Goal: Task Accomplishment & Management: Manage account settings

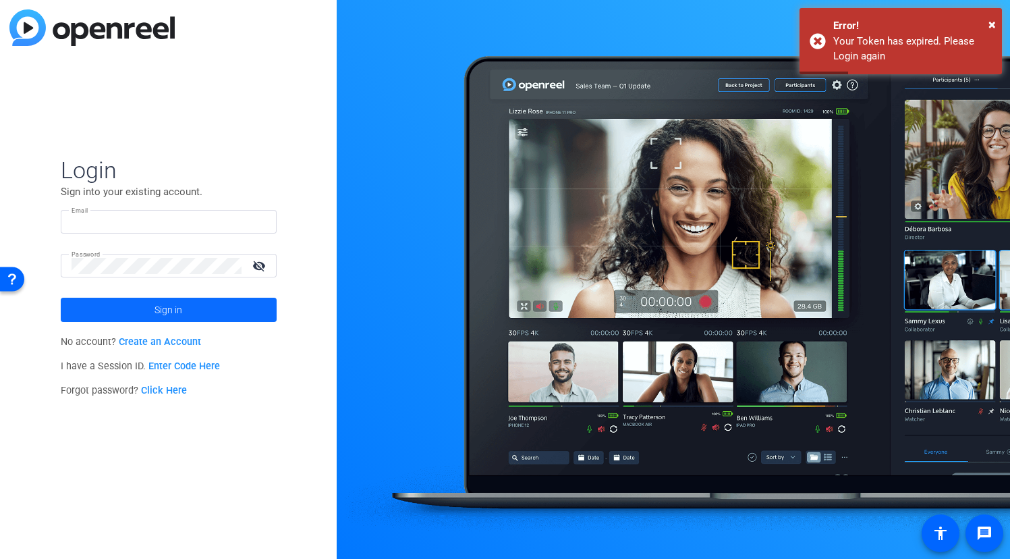
type input "[PERSON_NAME][EMAIL_ADDRESS][DOMAIN_NAME]"
click at [134, 313] on span at bounding box center [169, 309] width 216 height 32
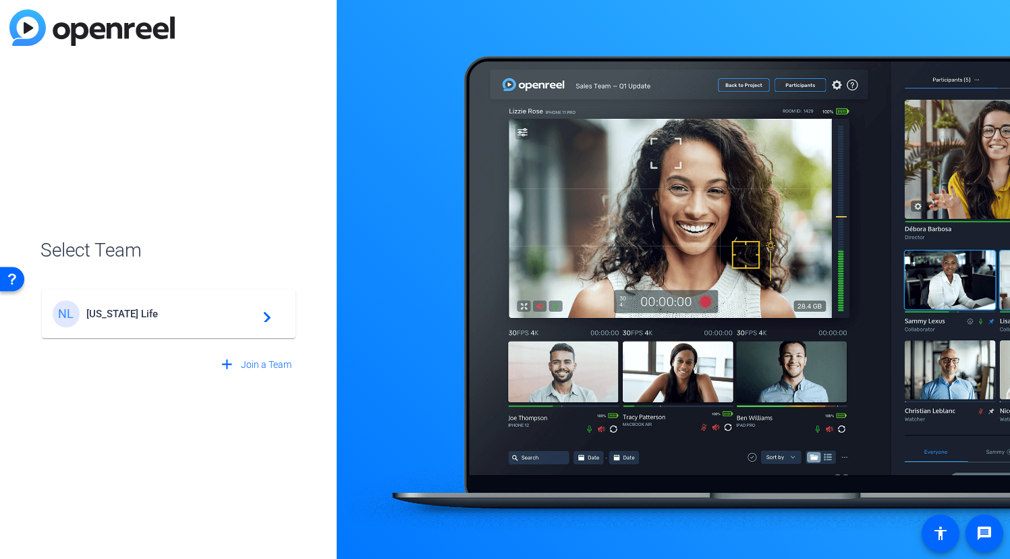
click at [140, 314] on span "[US_STATE] Life" at bounding box center [170, 314] width 169 height 12
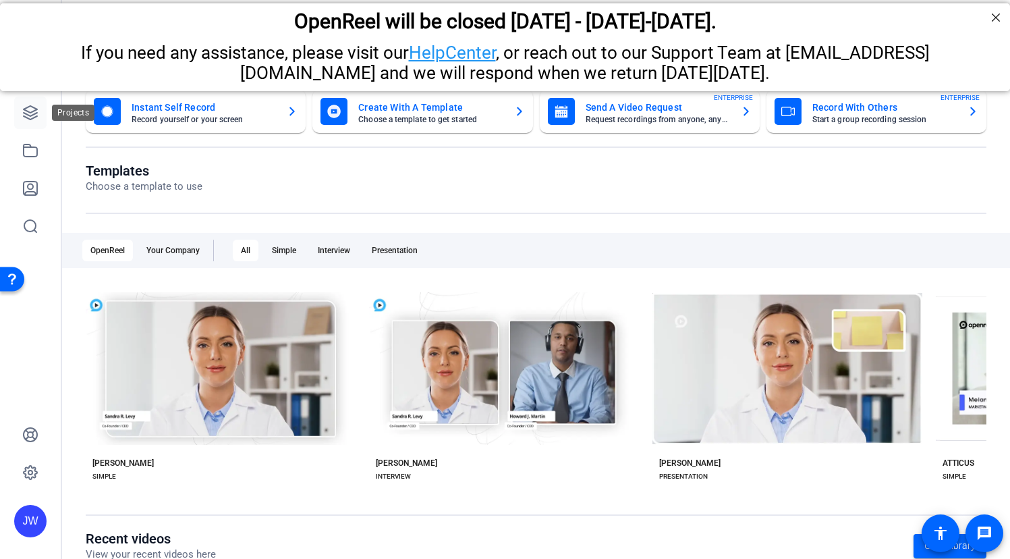
click at [27, 110] on icon at bounding box center [30, 113] width 16 height 16
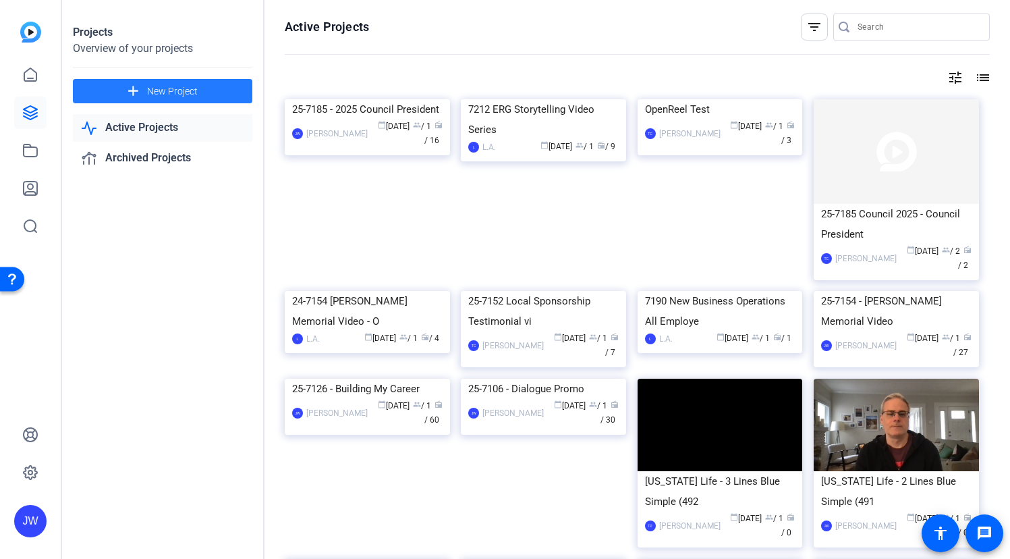
click at [172, 95] on span "New Project" at bounding box center [172, 91] width 51 height 14
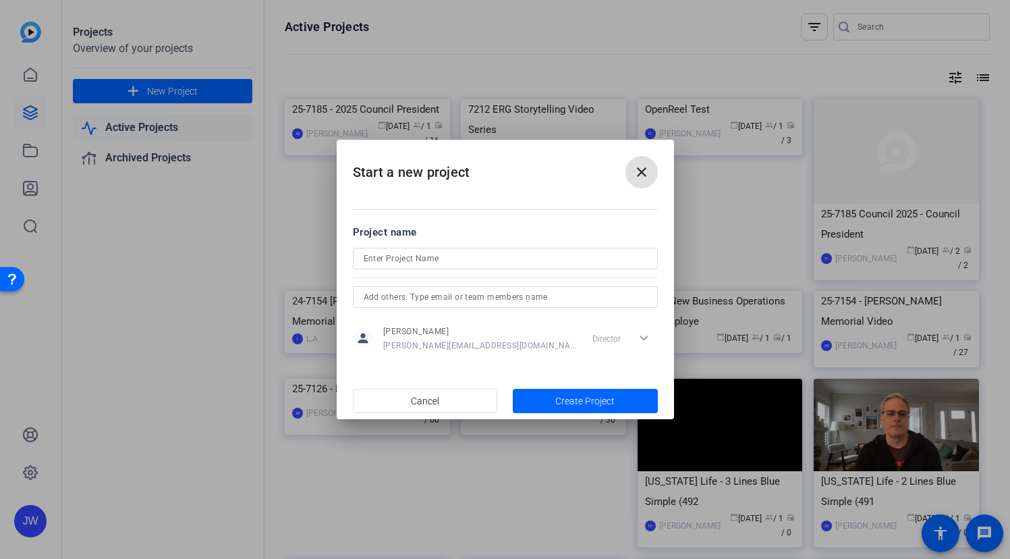
click at [640, 339] on div "Director expand_more" at bounding box center [622, 338] width 71 height 24
click at [460, 398] on span "button" at bounding box center [426, 401] width 144 height 32
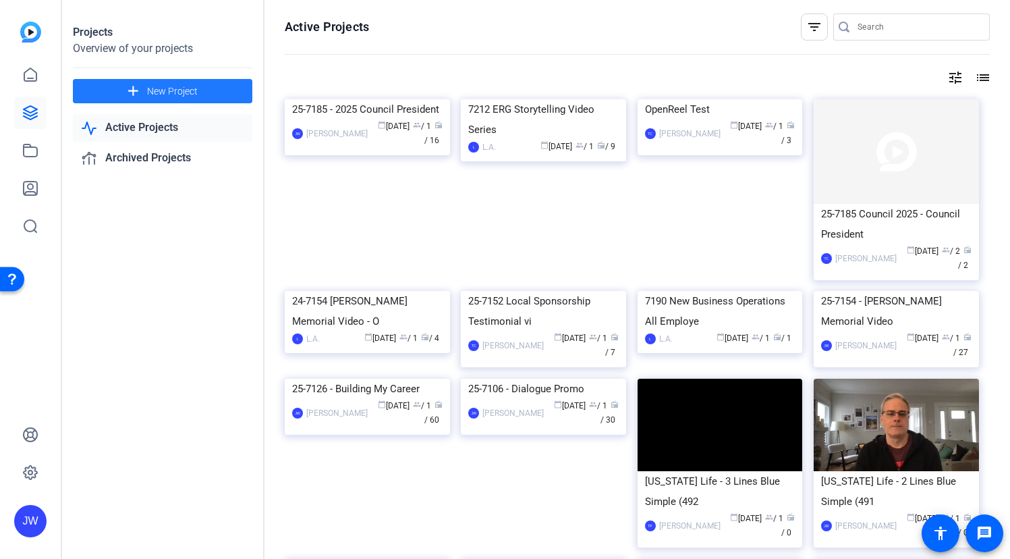
click at [188, 308] on div "Projects Overview of your projects add New Project Active Projects Archived Pro…" at bounding box center [163, 279] width 202 height 559
click at [32, 184] on icon at bounding box center [30, 187] width 13 height 13
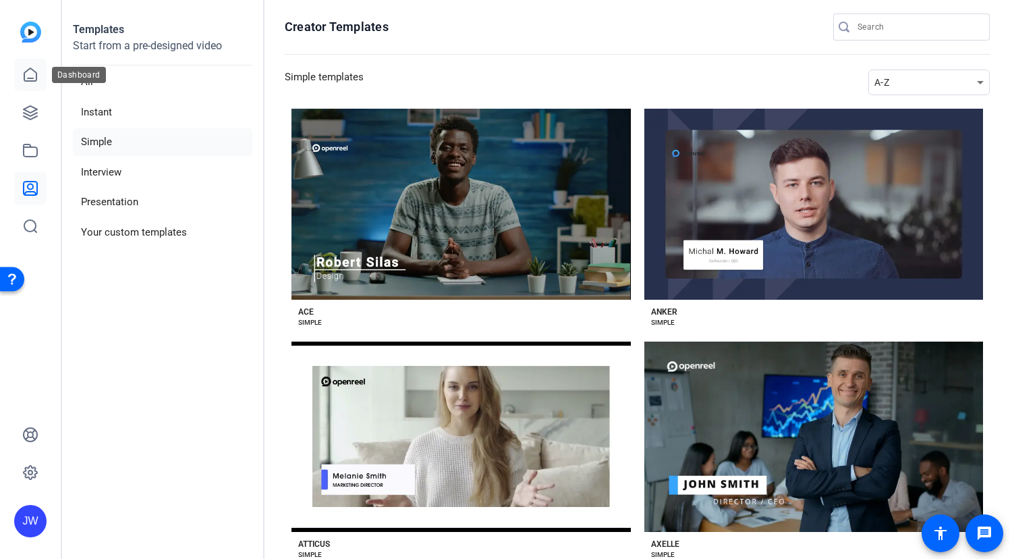
click at [27, 72] on icon at bounding box center [30, 74] width 12 height 13
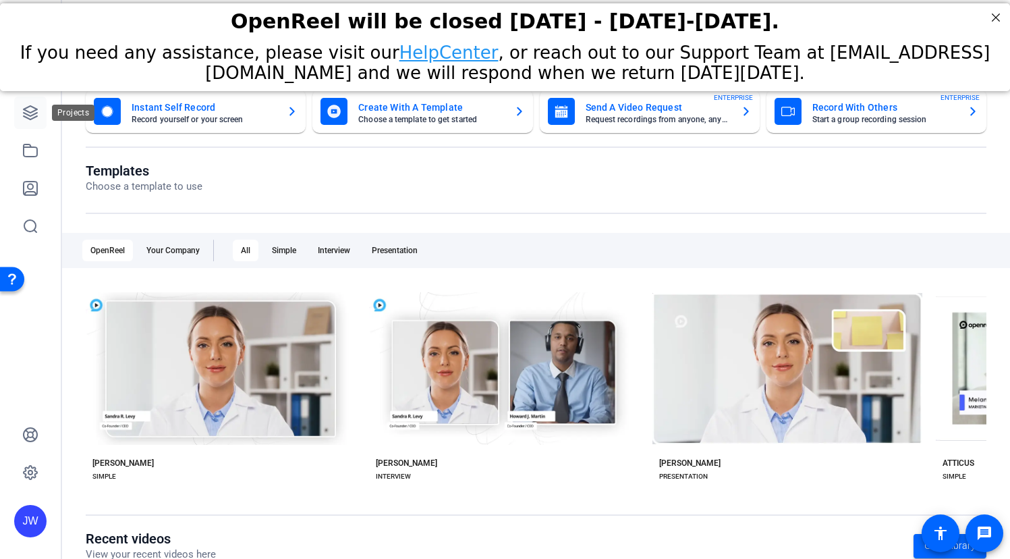
click at [36, 108] on icon at bounding box center [30, 112] width 13 height 13
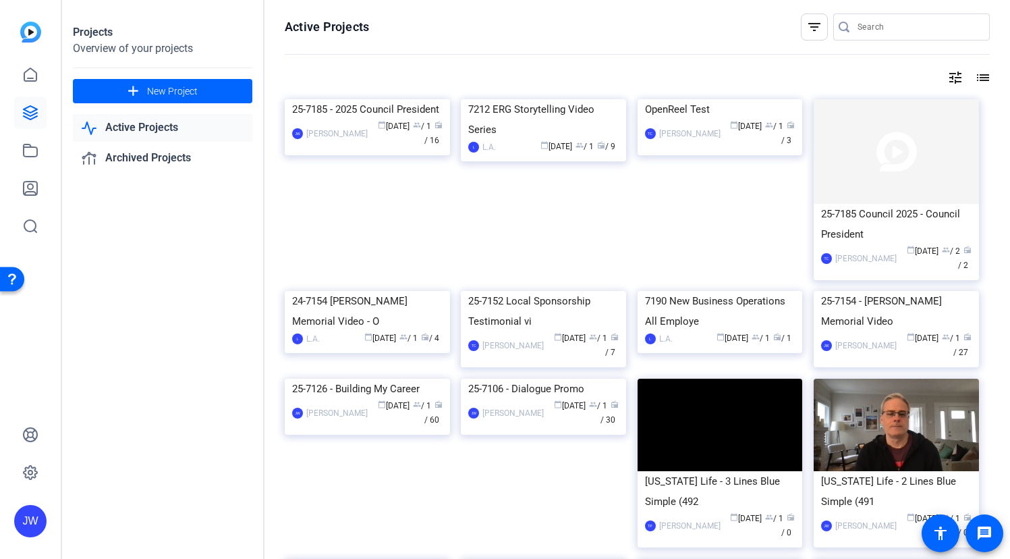
click at [811, 27] on mat-icon "filter_list" at bounding box center [814, 27] width 16 height 16
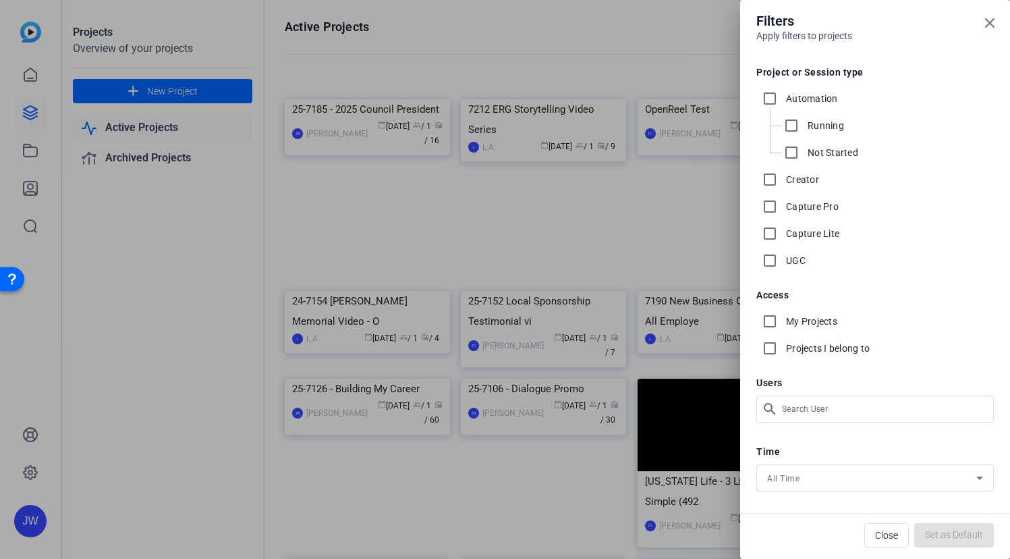
click at [664, 32] on div at bounding box center [505, 279] width 1010 height 559
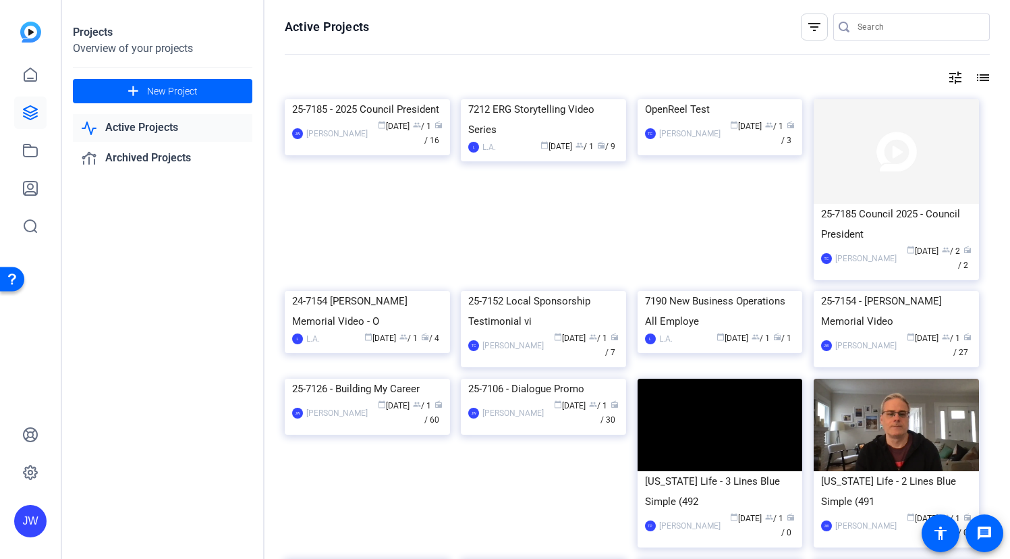
click at [36, 524] on div "JW" at bounding box center [30, 521] width 32 height 32
click at [89, 509] on div "[PERSON_NAME]" at bounding box center [100, 502] width 78 height 13
click at [36, 518] on div "JW" at bounding box center [30, 521] width 32 height 32
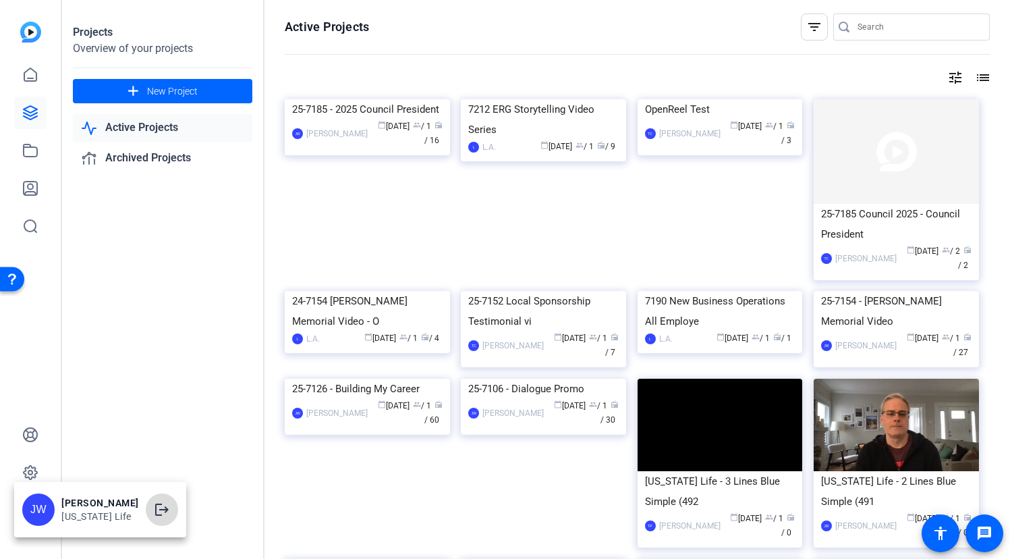
click at [154, 507] on mat-icon "logout" at bounding box center [162, 509] width 16 height 16
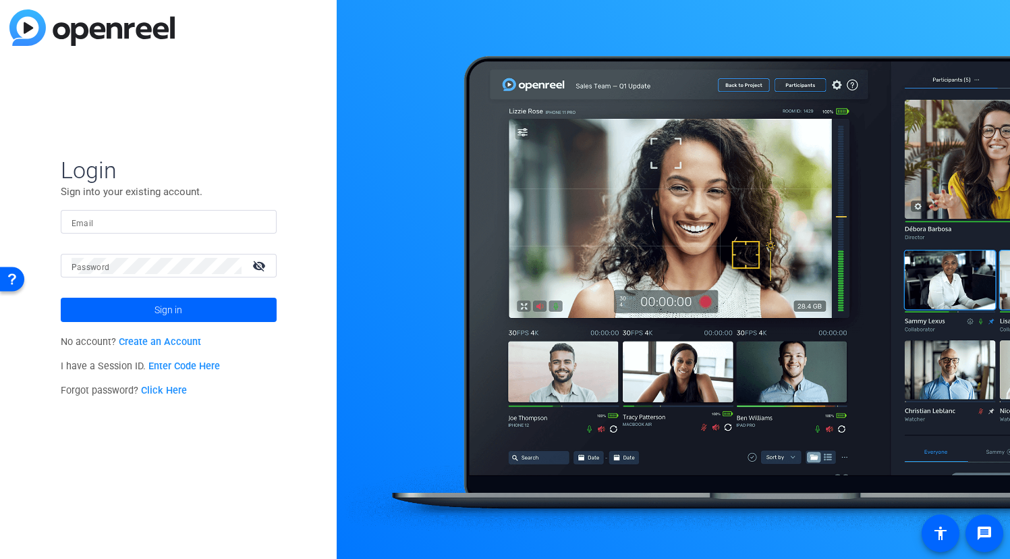
type input "[PERSON_NAME][EMAIL_ADDRESS][DOMAIN_NAME]"
click at [259, 265] on mat-icon "visibility_off" at bounding box center [260, 266] width 32 height 20
click at [350, 513] on div at bounding box center [673, 279] width 673 height 559
click at [242, 223] on input "[PERSON_NAME][EMAIL_ADDRESS][DOMAIN_NAME]" at bounding box center [169, 222] width 194 height 16
drag, startPoint x: 242, startPoint y: 223, endPoint x: 34, endPoint y: 204, distance: 208.0
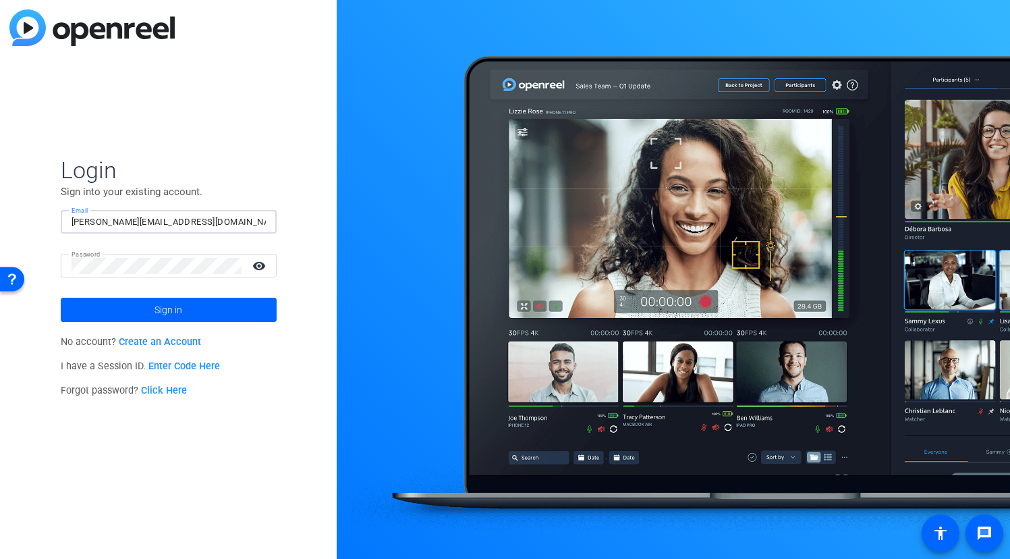
click at [36, 204] on div "Login Sign into your existing account. Email [PERSON_NAME][EMAIL_ADDRESS][DOMAI…" at bounding box center [168, 279] width 337 height 559
click at [258, 511] on div "Login Sign into your existing account. Email [PERSON_NAME][EMAIL_ADDRESS][DOMAI…" at bounding box center [168, 279] width 337 height 559
click at [843, 32] on div at bounding box center [673, 279] width 673 height 559
